Goal: Transaction & Acquisition: Purchase product/service

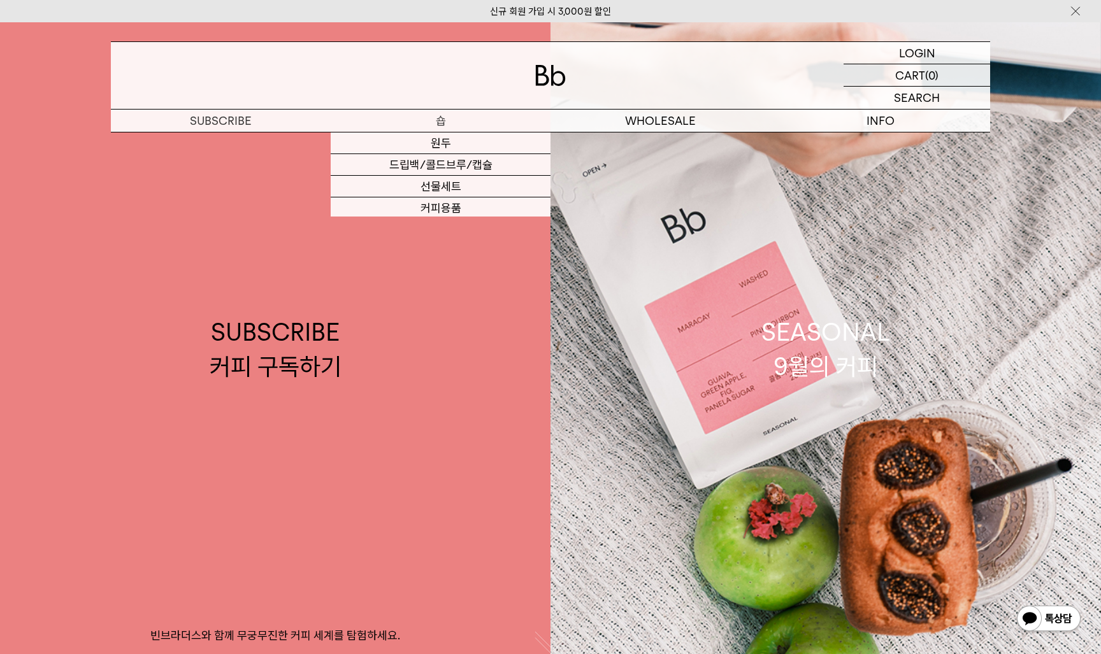
click at [434, 114] on p "숍" at bounding box center [441, 121] width 220 height 22
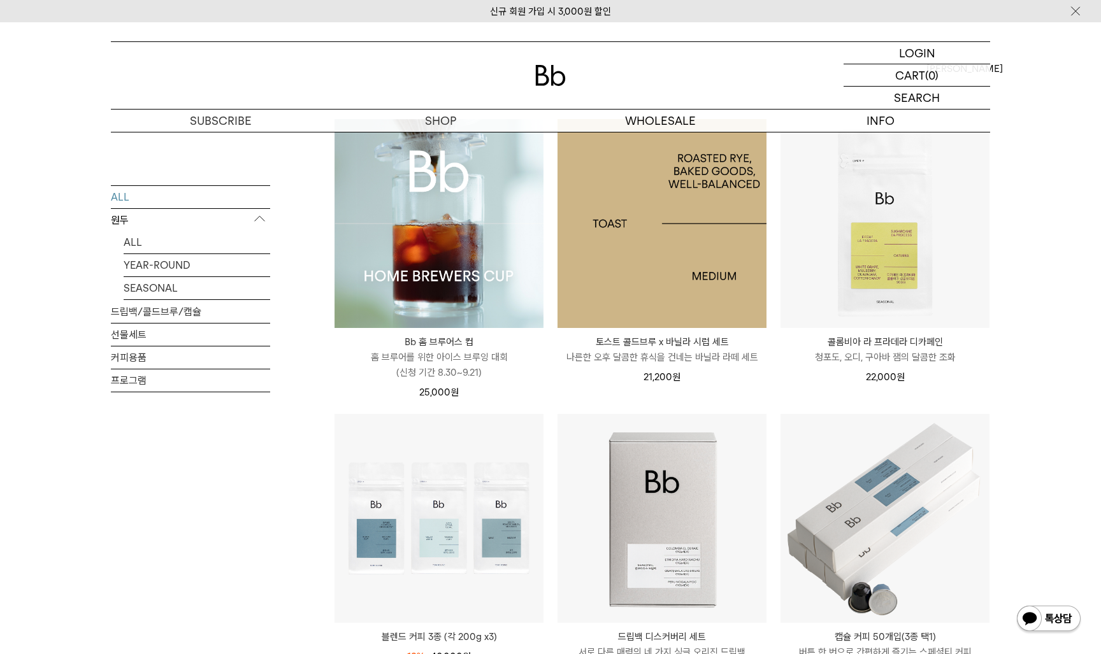
scroll to position [158, 0]
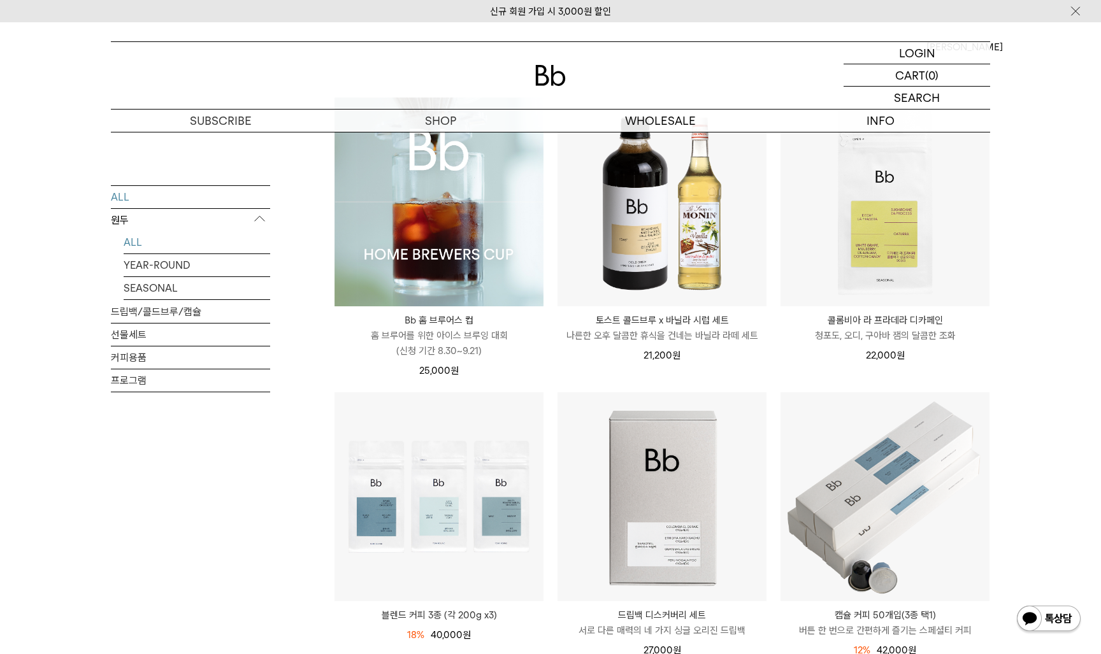
click at [132, 239] on link "ALL" at bounding box center [197, 242] width 147 height 22
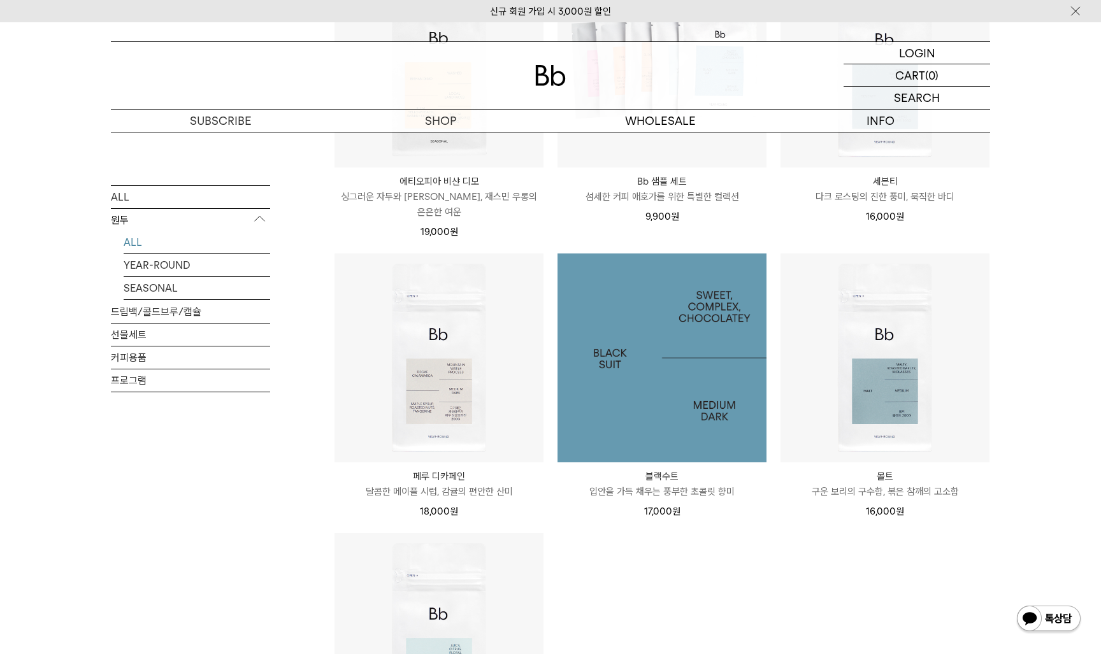
scroll to position [1017, 0]
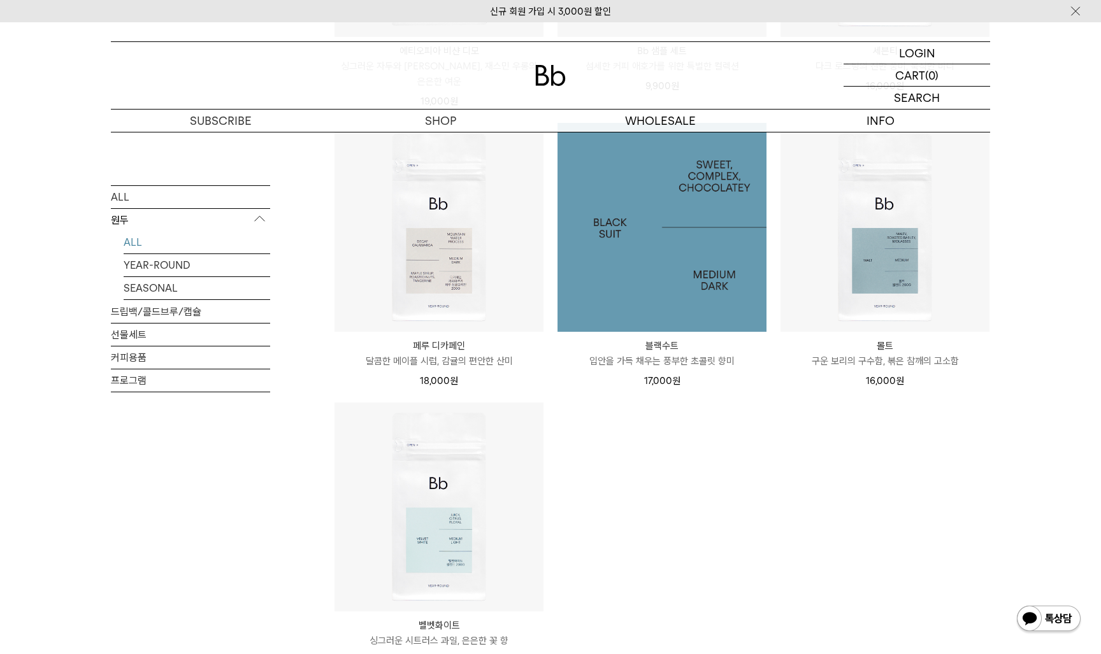
click at [624, 280] on img at bounding box center [661, 227] width 209 height 209
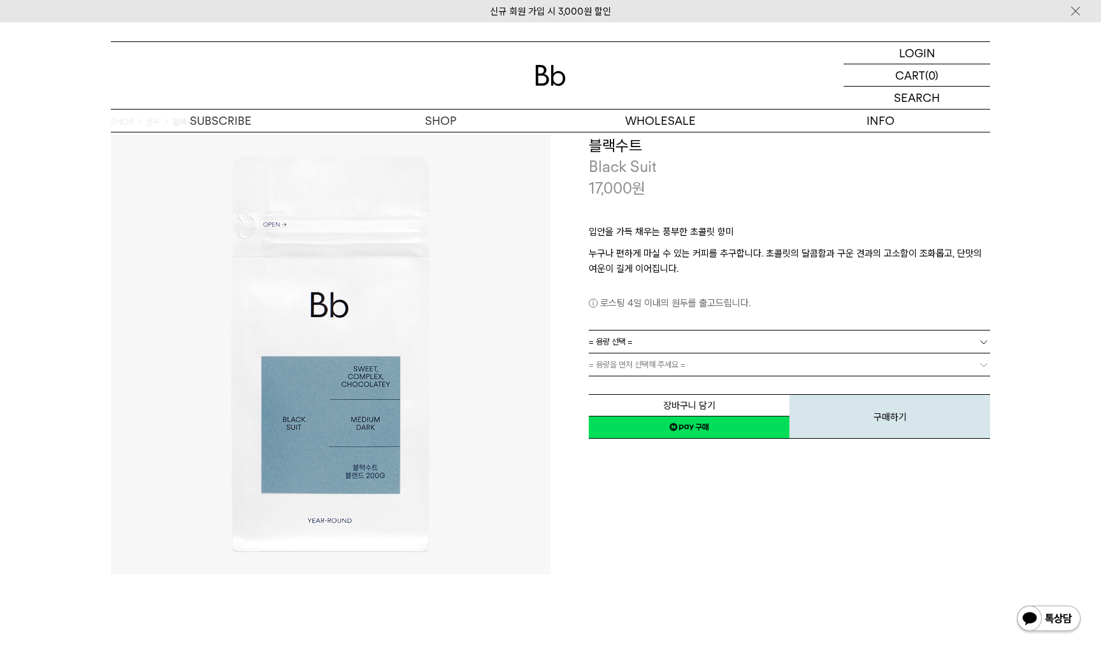
scroll to position [22, 0]
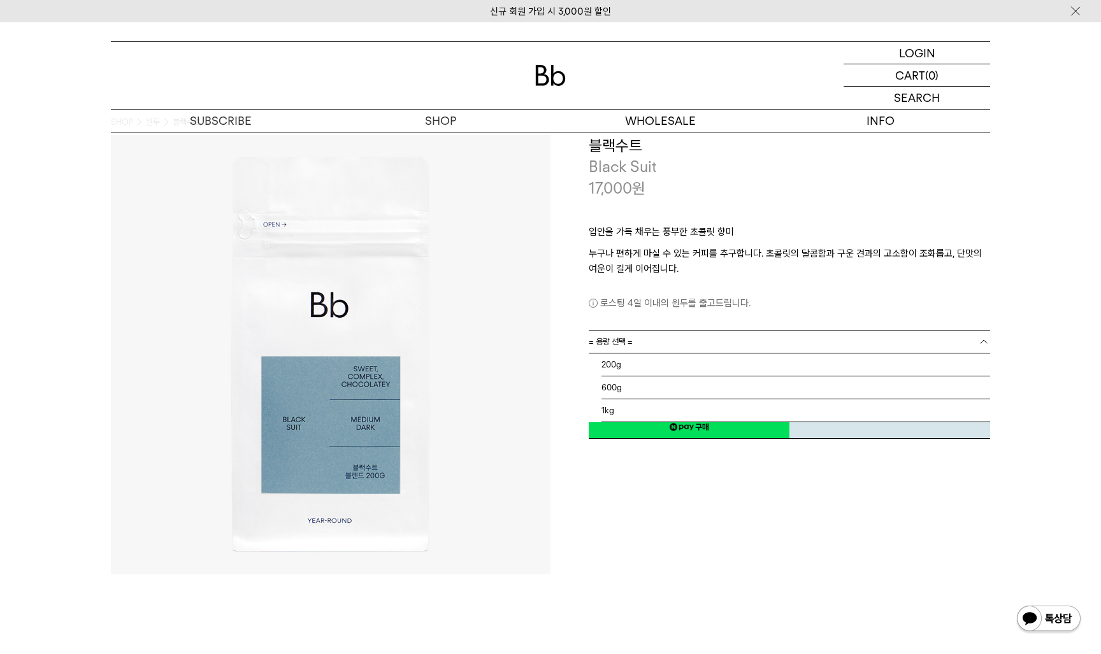
click at [725, 339] on link "= 용량 선택 =" at bounding box center [789, 342] width 401 height 22
click at [693, 384] on li "600g" at bounding box center [795, 388] width 389 height 23
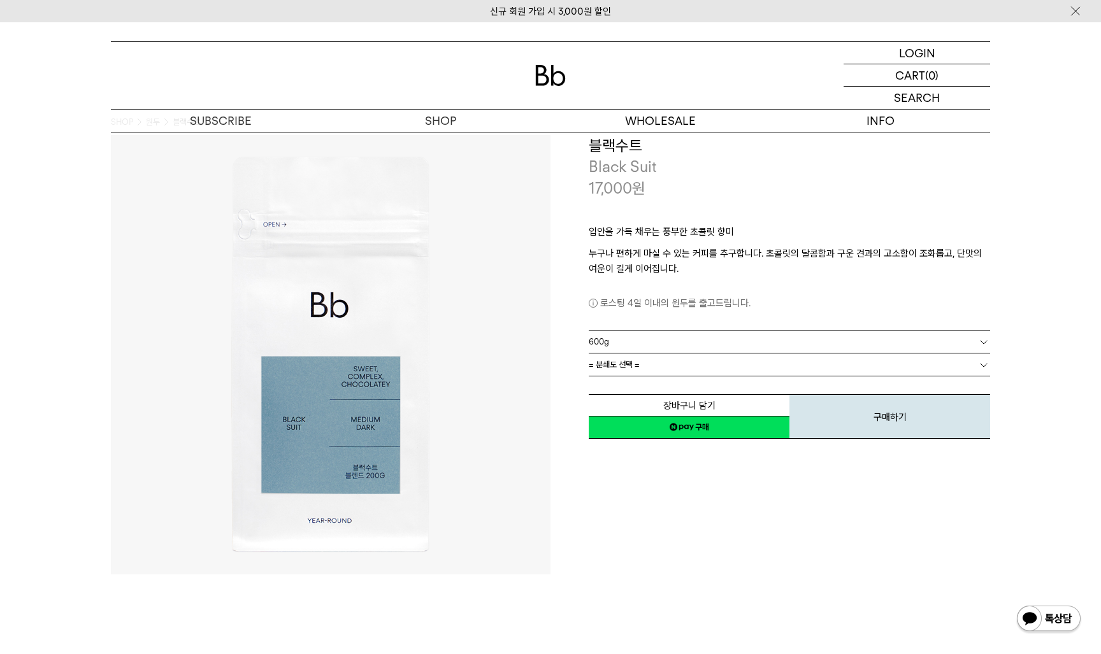
click at [694, 371] on link "= 분쇄도 선택 =" at bounding box center [789, 365] width 401 height 22
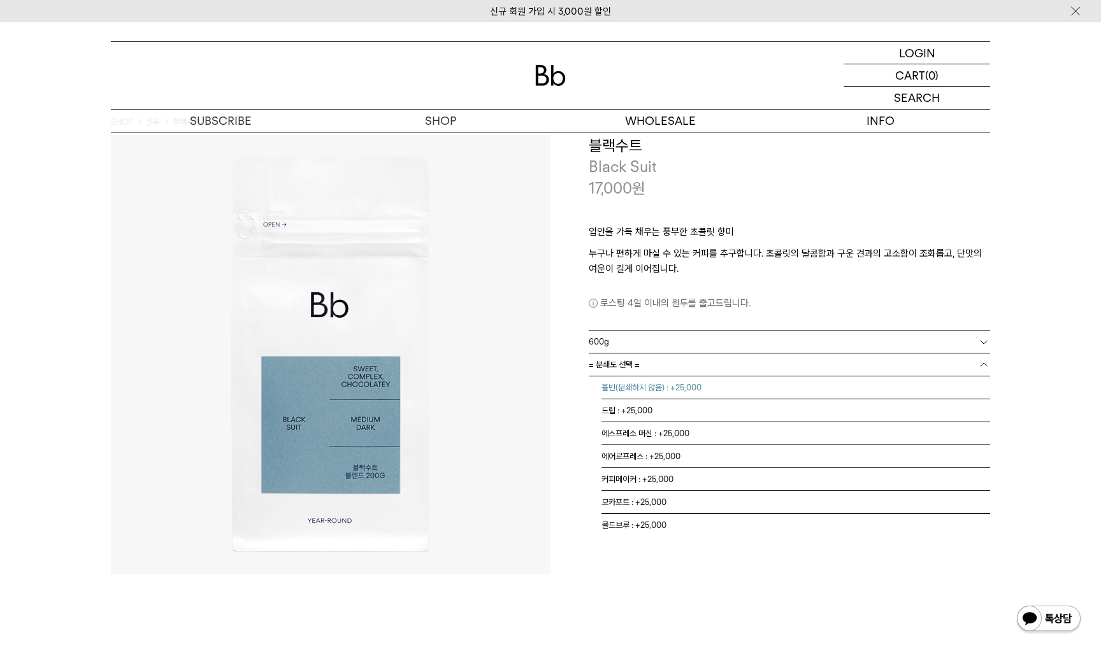
click at [694, 393] on li "홀빈(분쇄하지 않음) : +25,000" at bounding box center [795, 388] width 389 height 23
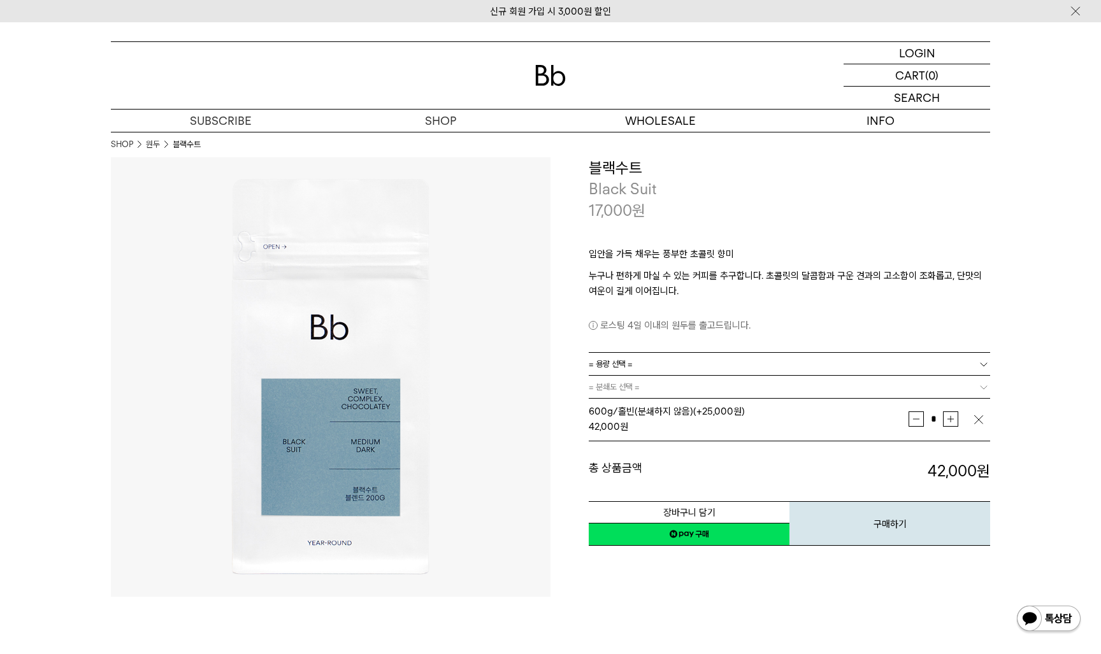
scroll to position [0, 0]
click at [682, 377] on link "= 분쇄도 선택 =" at bounding box center [789, 387] width 401 height 22
click at [675, 369] on link "= 용량 선택 =" at bounding box center [789, 364] width 401 height 22
click at [649, 433] on li "1kg" at bounding box center [795, 433] width 389 height 23
click at [648, 394] on link "= 분쇄도 선택 =" at bounding box center [789, 387] width 401 height 22
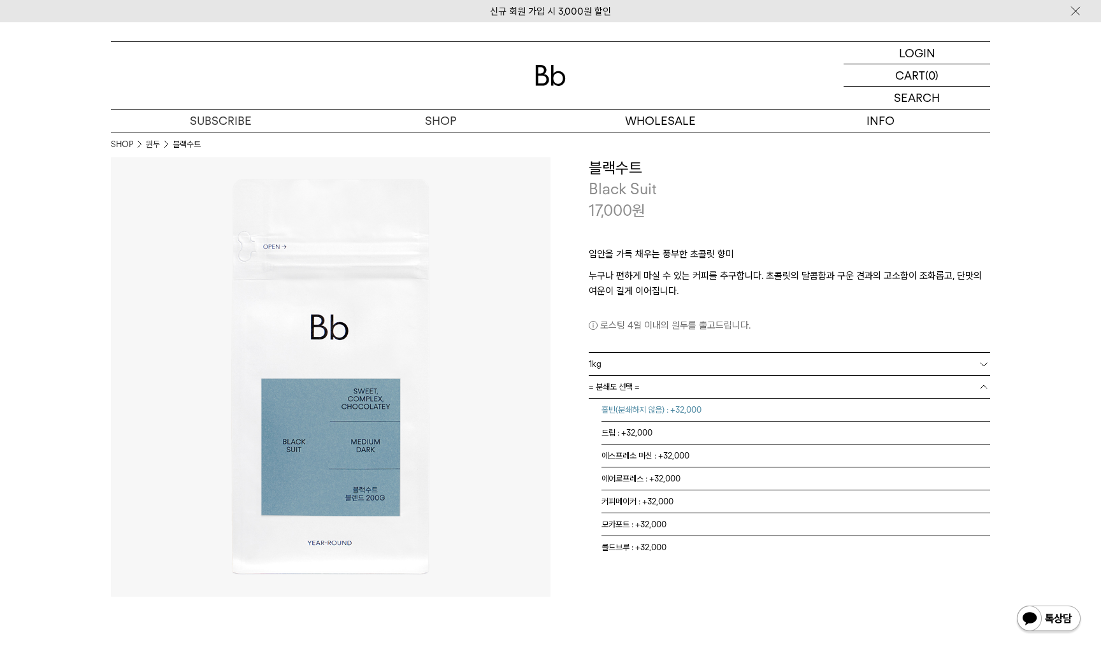
click at [649, 414] on li "홀빈(분쇄하지 않음) : +32,000" at bounding box center [795, 410] width 389 height 23
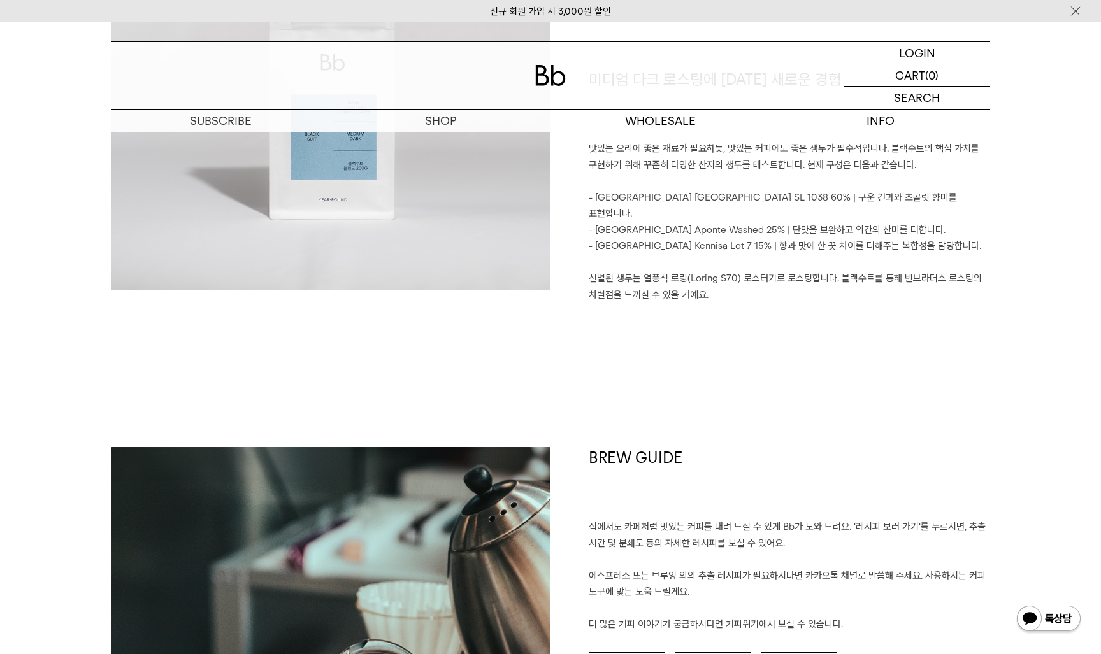
scroll to position [80, 0]
